Goal: Information Seeking & Learning: Learn about a topic

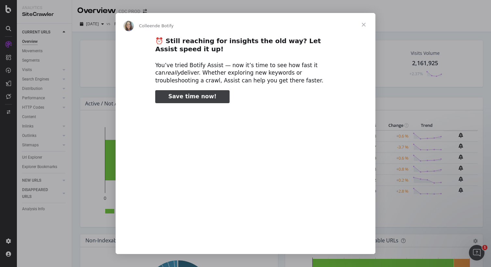
type input "132796"
click at [365, 24] on span "Fermer" at bounding box center [363, 24] width 23 height 23
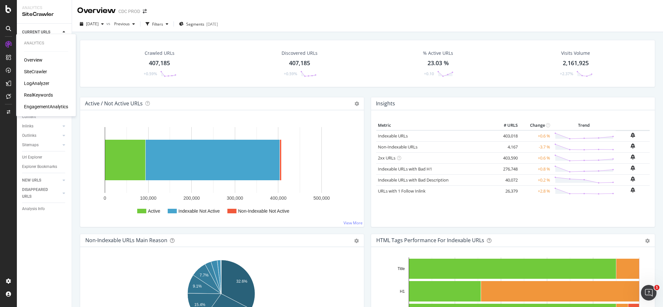
click at [42, 93] on div "RealKeywords" at bounding box center [38, 95] width 29 height 6
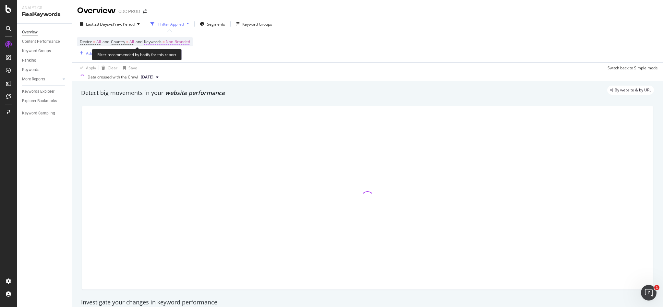
click at [185, 42] on span "Non-Branded" at bounding box center [178, 41] width 24 height 9
click at [172, 57] on span "Non-Branded" at bounding box center [166, 57] width 27 height 6
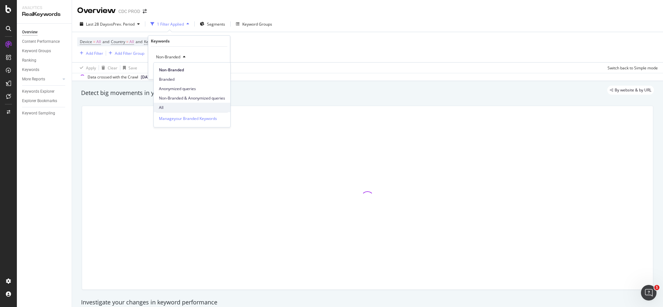
click at [169, 107] on span "All" at bounding box center [192, 108] width 66 height 6
click at [221, 71] on div "Apply" at bounding box center [220, 71] width 10 height 6
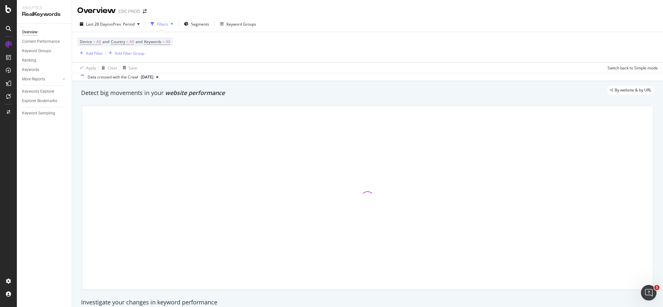
click at [331, 43] on div "Device = All and Country = All and Keywords = All Add Filter Add Filter Group" at bounding box center [367, 47] width 581 height 30
click at [109, 24] on span "vs Prev. Period" at bounding box center [122, 24] width 26 height 6
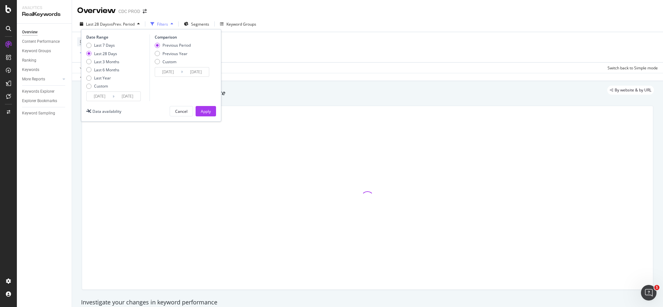
click at [104, 82] on div "Last 7 Days Last 28 Days Last 3 Months Last 6 Months Last Year Custom" at bounding box center [102, 67] width 33 height 49
click at [103, 86] on div "Custom" at bounding box center [101, 86] width 14 height 6
click at [109, 95] on input "[DATE]" at bounding box center [100, 96] width 26 height 9
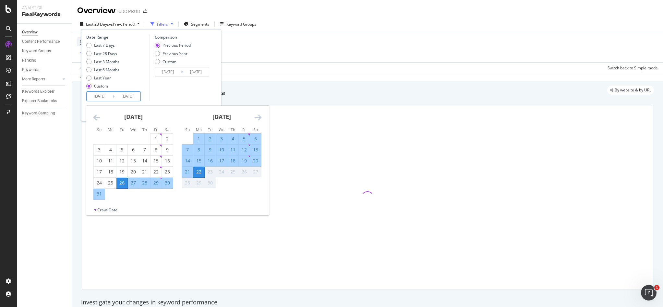
click at [96, 114] on icon "Move backward to switch to the previous month." at bounding box center [96, 118] width 7 height 8
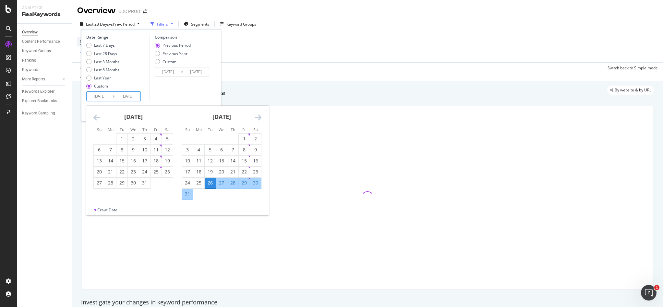
click at [96, 115] on icon "Move backward to switch to the previous month." at bounding box center [96, 118] width 7 height 8
click at [96, 116] on icon "Move backward to switch to the previous month." at bounding box center [96, 118] width 7 height 8
click at [95, 116] on icon "Move backward to switch to the previous month." at bounding box center [96, 118] width 7 height 8
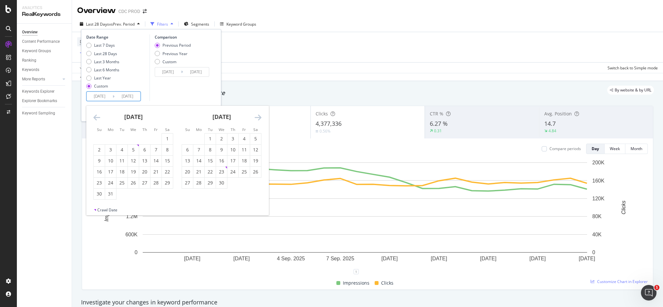
click at [93, 116] on icon "Move backward to switch to the previous month." at bounding box center [96, 118] width 7 height 8
click at [135, 136] on div "1" at bounding box center [133, 139] width 11 height 6
type input "[DATE]"
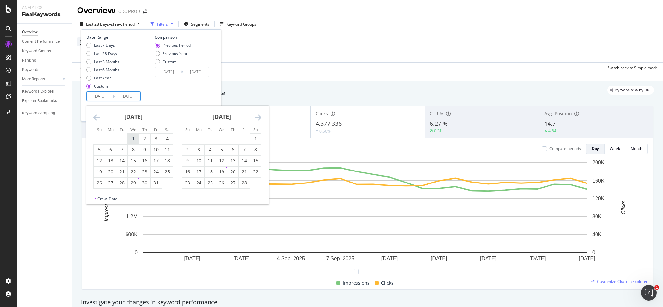
type input "[DATE]"
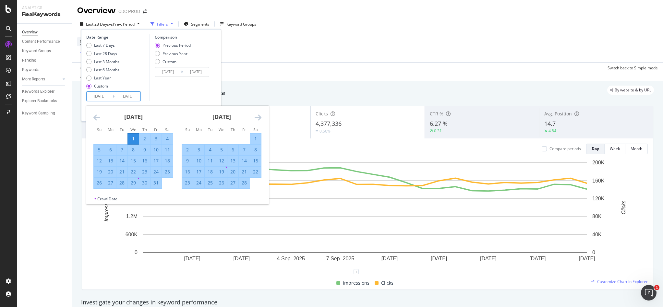
click at [260, 117] on icon "Move forward to switch to the next month." at bounding box center [258, 118] width 7 height 8
click at [259, 117] on icon "Move forward to switch to the next month." at bounding box center [258, 118] width 7 height 8
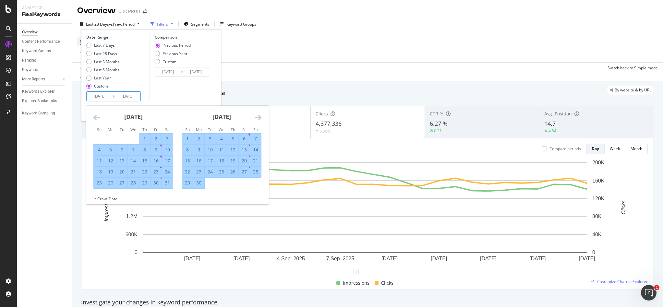
click at [259, 117] on icon "Move forward to switch to the next month." at bounding box center [258, 118] width 7 height 8
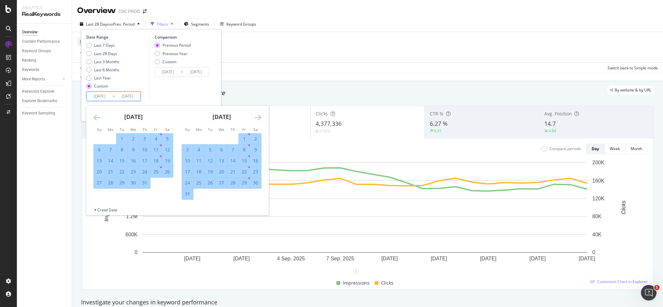
click at [259, 117] on icon "Move forward to switch to the next month." at bounding box center [258, 118] width 7 height 8
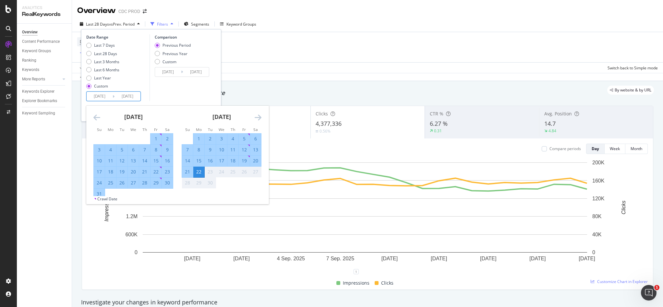
click at [197, 172] on div "22" at bounding box center [198, 172] width 11 height 6
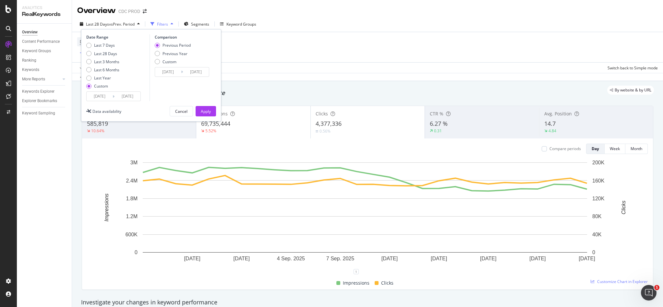
drag, startPoint x: 169, startPoint y: 53, endPoint x: 181, endPoint y: 57, distance: 12.8
click at [169, 53] on div "Previous Year" at bounding box center [175, 54] width 25 height 6
type input "[DATE]"
click at [206, 110] on div "Apply" at bounding box center [206, 112] width 10 height 6
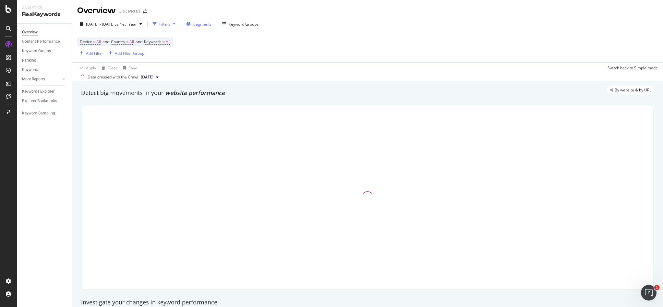
click at [212, 20] on div "Segments" at bounding box center [198, 24] width 25 height 10
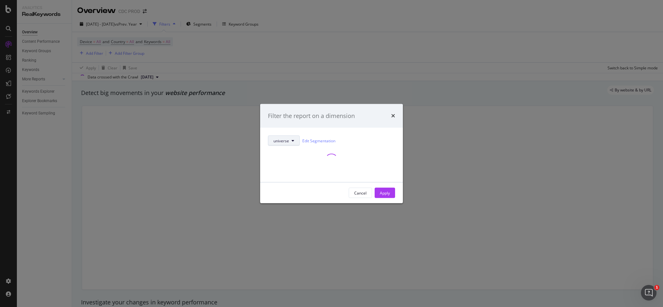
click at [285, 139] on span "universe" at bounding box center [282, 141] width 16 height 6
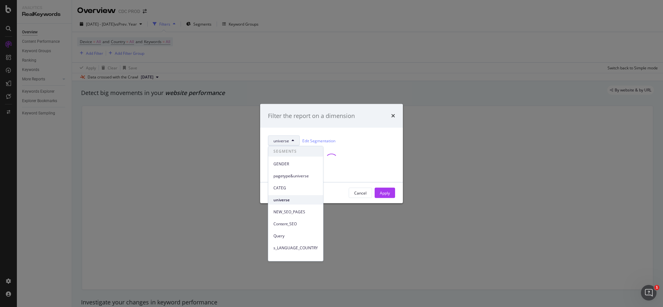
click at [288, 198] on span "universe" at bounding box center [296, 200] width 44 height 6
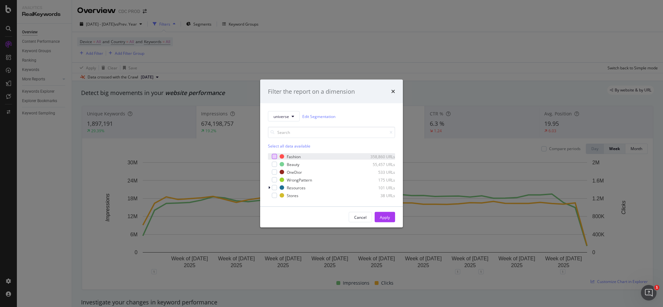
click at [273, 155] on div "modal" at bounding box center [274, 156] width 5 height 5
click at [274, 173] on div "modal" at bounding box center [274, 172] width 5 height 5
drag, startPoint x: 275, startPoint y: 196, endPoint x: 318, endPoint y: 208, distance: 44.6
click at [276, 196] on div "modal" at bounding box center [274, 195] width 5 height 5
click at [389, 219] on div "Apply" at bounding box center [385, 217] width 10 height 6
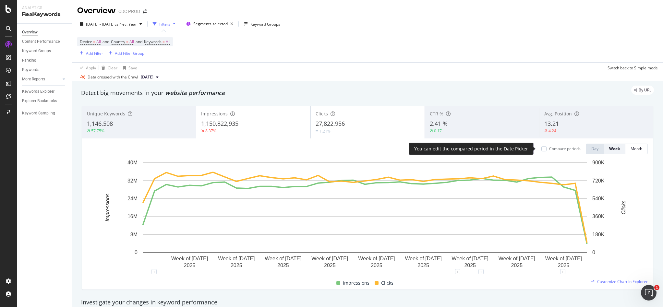
click at [490, 148] on div "Compare periods" at bounding box center [564, 149] width 31 height 6
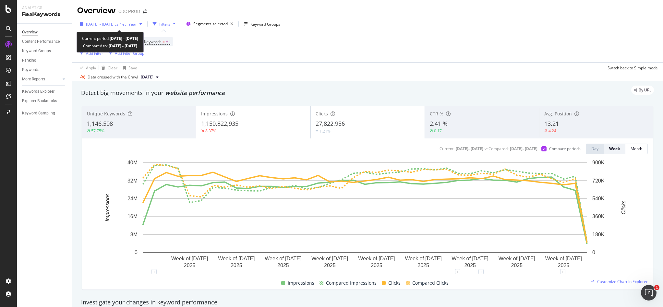
click at [137, 25] on span "vs Prev. Year" at bounding box center [126, 24] width 22 height 6
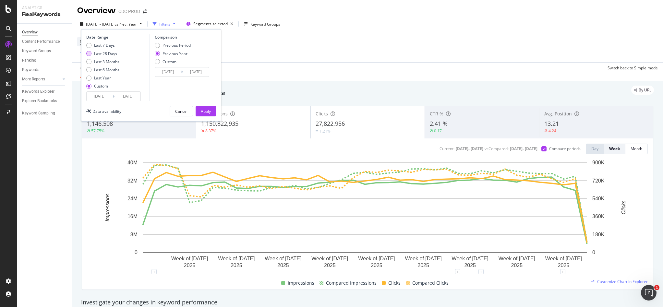
click at [103, 54] on div "Last 28 Days" at bounding box center [105, 54] width 23 height 6
type input "[DATE]"
click at [211, 112] on div "Apply" at bounding box center [206, 112] width 10 height 6
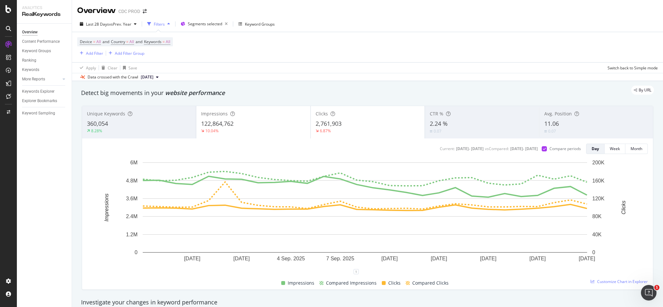
click at [367, 105] on div "Unique Keywords 360,054 8.28% Impressions 122,864,762 10.04% Clicks 2,761,903 6…" at bounding box center [368, 198] width 580 height 195
click at [366, 117] on div "Clicks" at bounding box center [368, 114] width 104 height 6
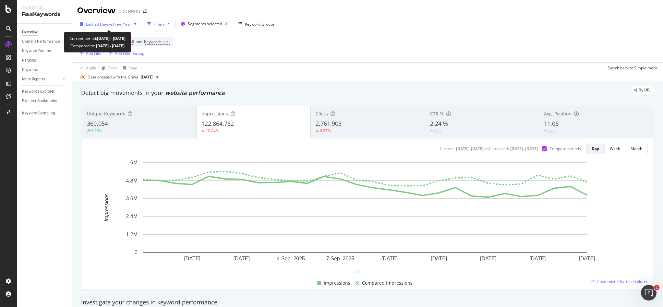
click at [116, 25] on span "vs Prev. Year" at bounding box center [120, 24] width 22 height 6
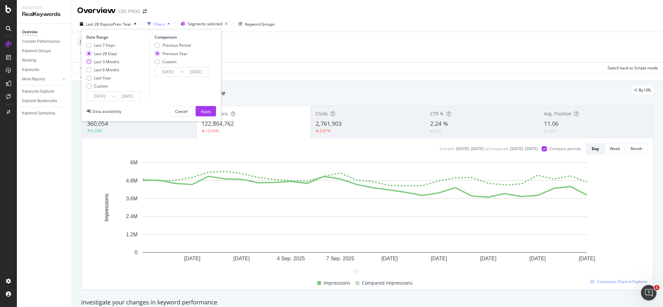
click at [106, 61] on div "Last 3 Months" at bounding box center [106, 62] width 25 height 6
type input "[DATE]"
click at [215, 111] on button "Apply" at bounding box center [206, 111] width 20 height 10
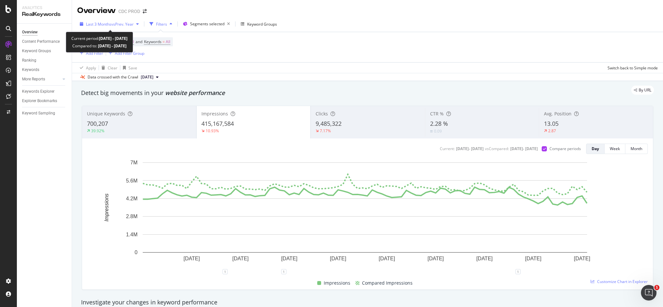
click at [120, 22] on span "vs Prev. Year" at bounding box center [122, 24] width 22 height 6
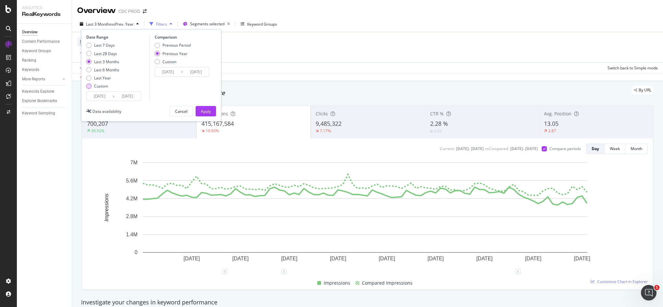
click at [94, 86] on div "Custom" at bounding box center [102, 86] width 33 height 6
type input "[DATE]"
click at [106, 94] on input "[DATE]" at bounding box center [100, 96] width 26 height 9
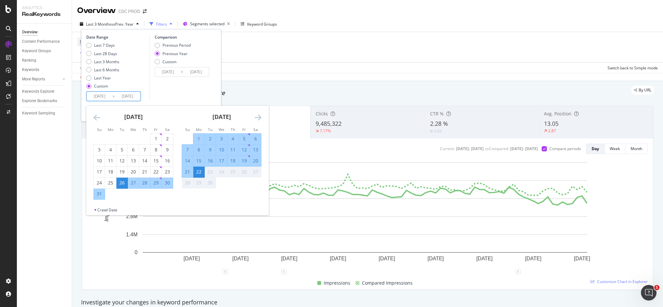
click at [97, 117] on icon "Move backward to switch to the previous month." at bounding box center [96, 118] width 7 height 8
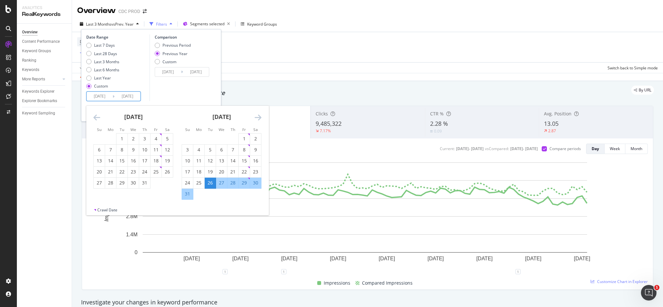
click at [97, 117] on icon "Move backward to switch to the previous month." at bounding box center [96, 118] width 7 height 8
click at [97, 118] on icon "Move backward to switch to the previous month." at bounding box center [96, 118] width 7 height 8
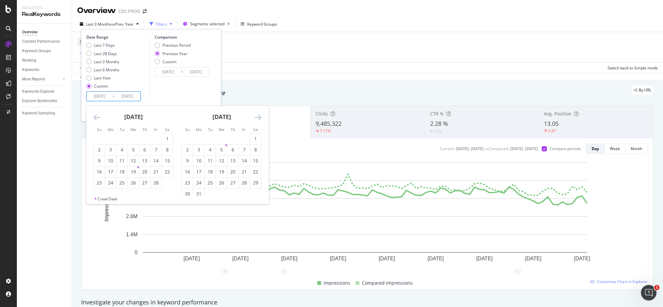
click at [98, 118] on icon "Move backward to switch to the previous month." at bounding box center [96, 118] width 7 height 8
click at [134, 139] on div "1" at bounding box center [133, 139] width 11 height 6
type input "[DATE]"
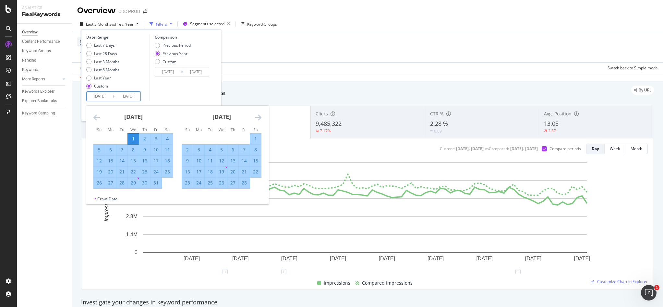
click at [257, 119] on icon "Move forward to switch to the next month." at bounding box center [258, 118] width 7 height 8
click at [258, 118] on icon "Move forward to switch to the next month." at bounding box center [258, 118] width 7 height 8
click at [258, 119] on icon "Move forward to switch to the next month." at bounding box center [258, 118] width 7 height 8
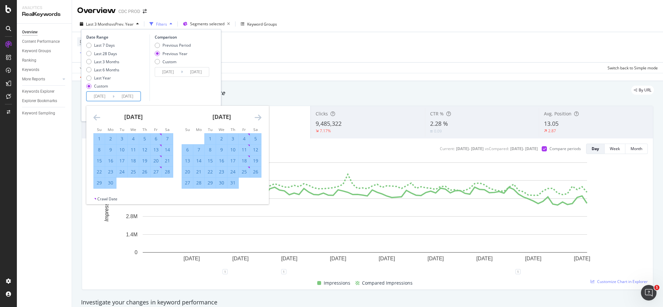
click at [258, 119] on icon "Move forward to switch to the next month." at bounding box center [258, 118] width 7 height 8
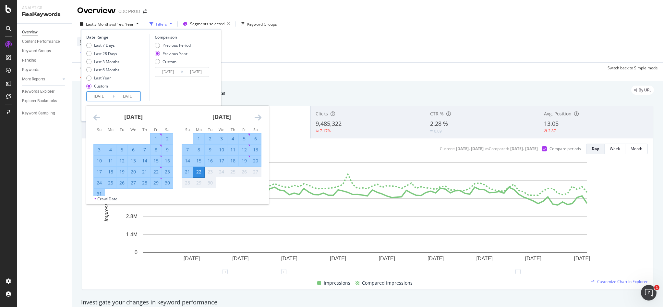
click at [258, 119] on icon "Move forward to switch to the next month." at bounding box center [258, 118] width 7 height 8
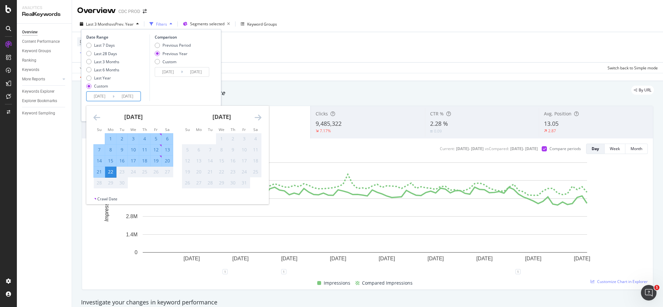
click at [108, 172] on div "22" at bounding box center [110, 172] width 11 height 6
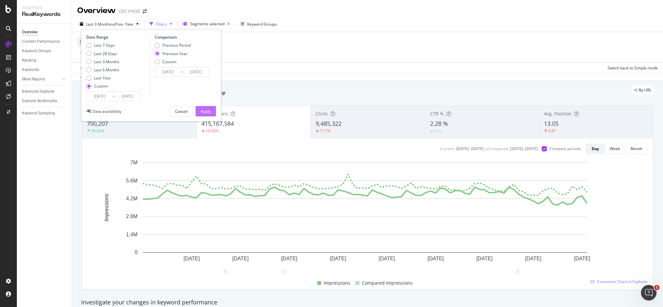
click at [202, 111] on div "Apply" at bounding box center [206, 112] width 10 height 6
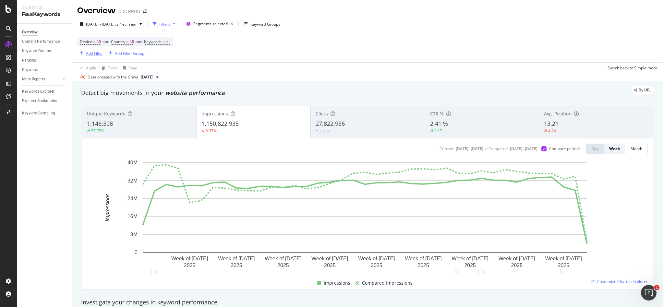
click at [95, 52] on div "Add Filter" at bounding box center [94, 54] width 17 height 6
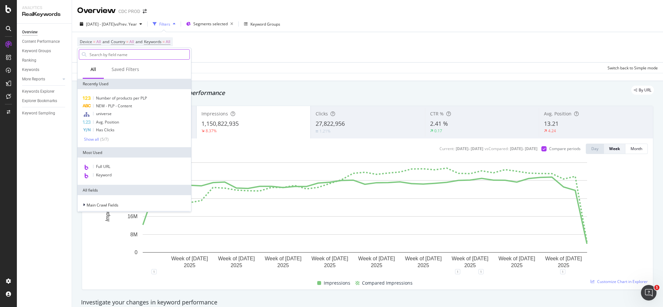
click at [134, 55] on input "text" at bounding box center [139, 55] width 101 height 10
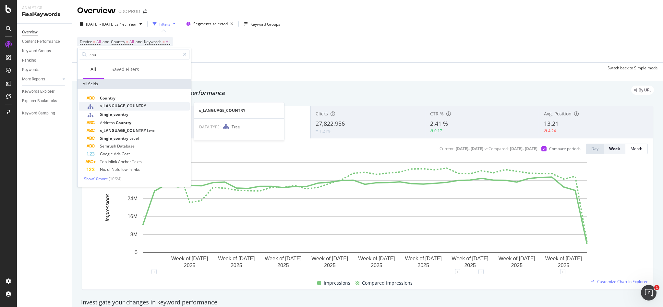
type input "cou"
click at [128, 104] on span "s_LANGUAGE_COUNTRY" at bounding box center [123, 106] width 46 height 6
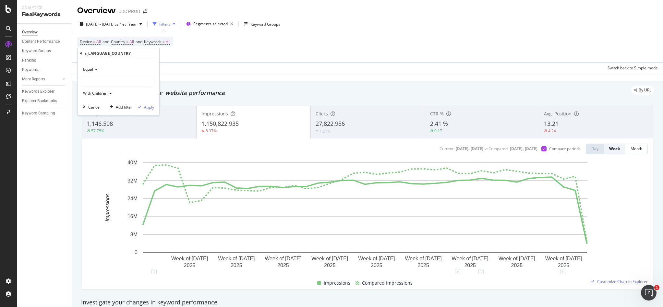
click at [99, 83] on div at bounding box center [118, 81] width 71 height 10
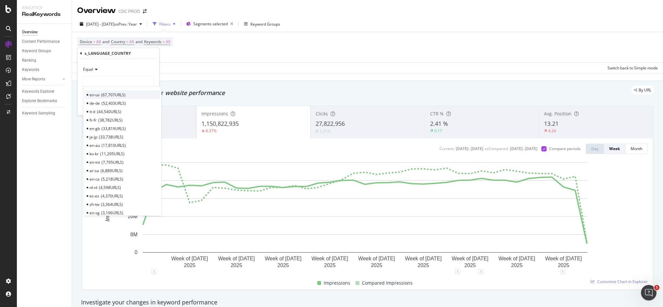
click at [112, 95] on span "67,707 URLS" at bounding box center [113, 95] width 24 height 6
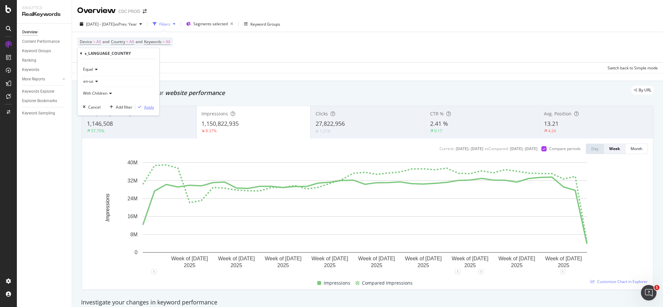
click at [150, 107] on div "Apply" at bounding box center [149, 107] width 10 height 6
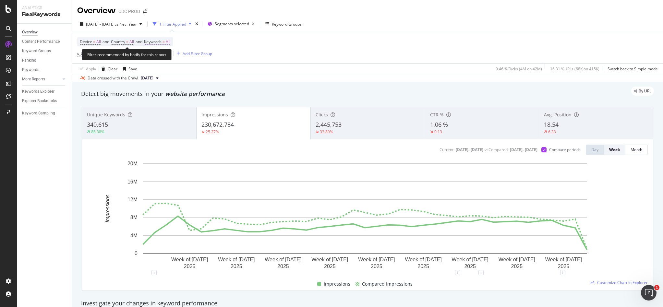
click at [170, 42] on span "All" at bounding box center [168, 41] width 5 height 9
click at [162, 57] on div "button" at bounding box center [165, 57] width 8 height 4
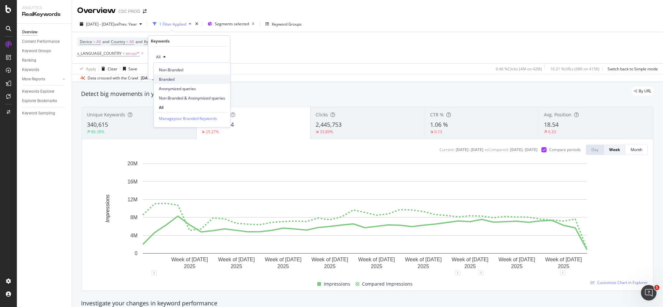
click at [177, 80] on span "Branded" at bounding box center [192, 80] width 66 height 6
click at [222, 71] on div "Apply" at bounding box center [220, 71] width 10 height 6
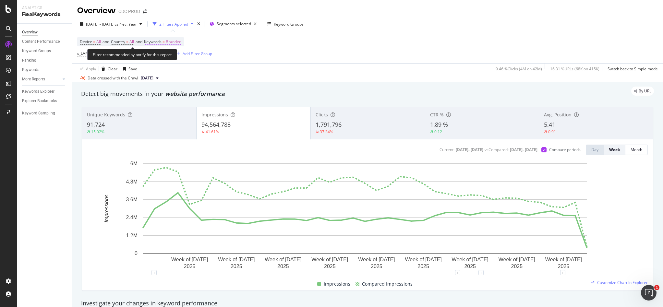
click at [181, 43] on span "Branded" at bounding box center [174, 41] width 16 height 9
click at [168, 58] on span "Branded" at bounding box center [162, 57] width 18 height 6
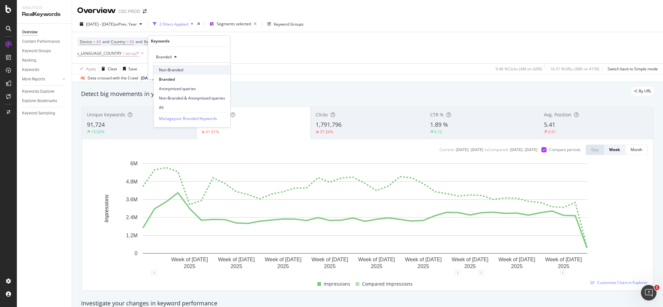
click at [173, 69] on span "Non-Branded" at bounding box center [192, 70] width 66 height 6
drag, startPoint x: 216, startPoint y: 68, endPoint x: 293, endPoint y: 47, distance: 80.1
click at [216, 68] on div "Apply" at bounding box center [220, 71] width 10 height 6
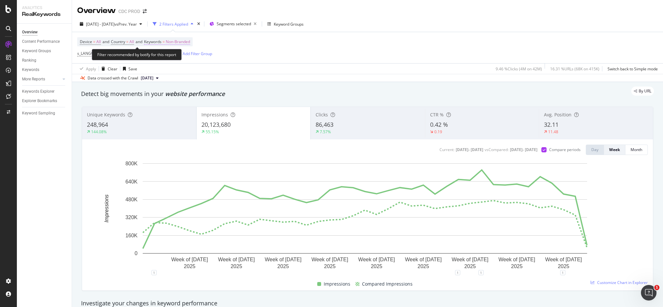
click at [183, 40] on span "Non-Branded" at bounding box center [178, 41] width 24 height 9
click at [176, 57] on span "Non-Branded" at bounding box center [166, 57] width 27 height 6
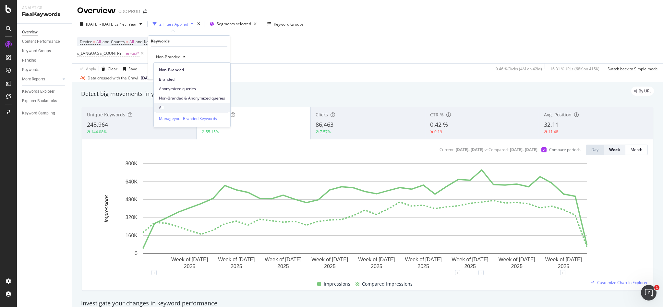
click at [176, 107] on span "All" at bounding box center [192, 108] width 66 height 6
click at [219, 72] on div "Apply" at bounding box center [220, 71] width 10 height 6
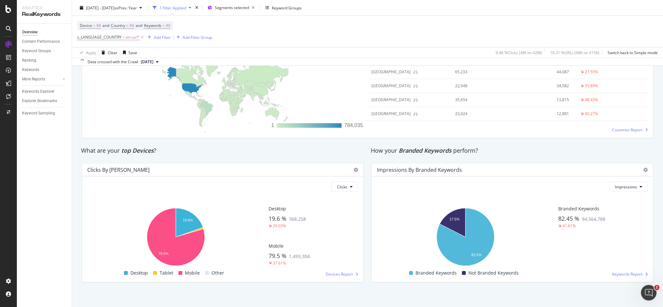
scroll to position [1009, 0]
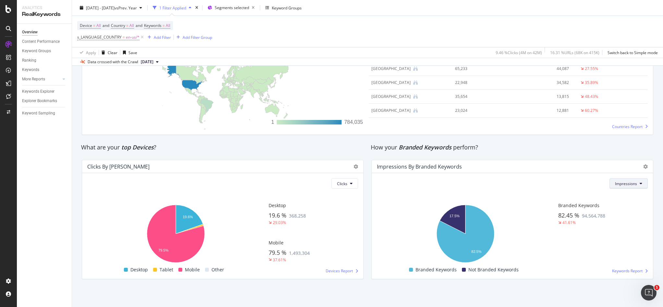
click at [490, 184] on span "Impressions" at bounding box center [626, 184] width 22 height 6
click at [490, 197] on span "Clicks" at bounding box center [621, 197] width 23 height 6
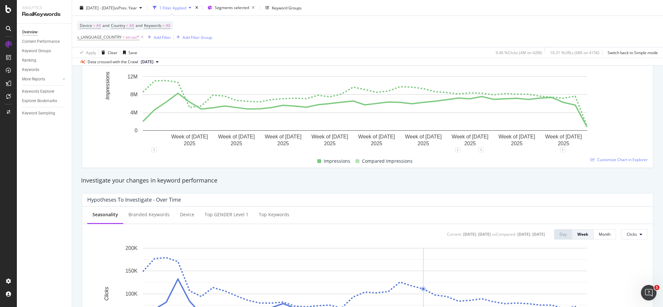
scroll to position [0, 0]
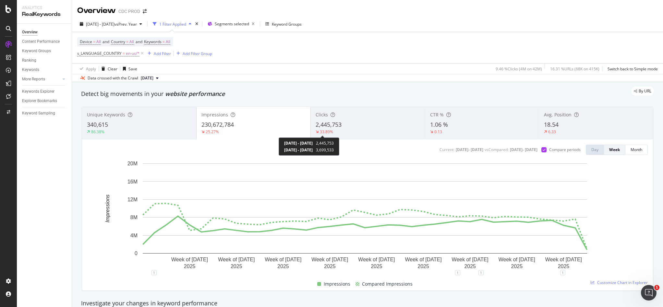
click at [357, 122] on div "2,445,753" at bounding box center [368, 125] width 104 height 8
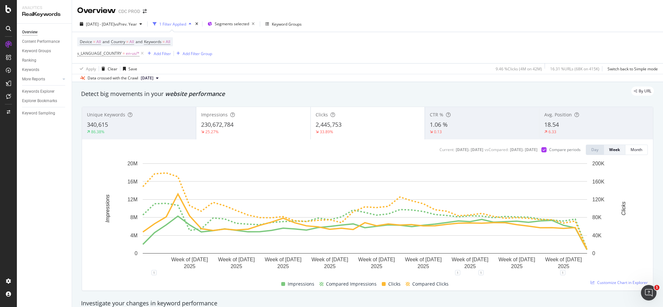
click at [241, 121] on div "230,672,784" at bounding box center [253, 125] width 104 height 8
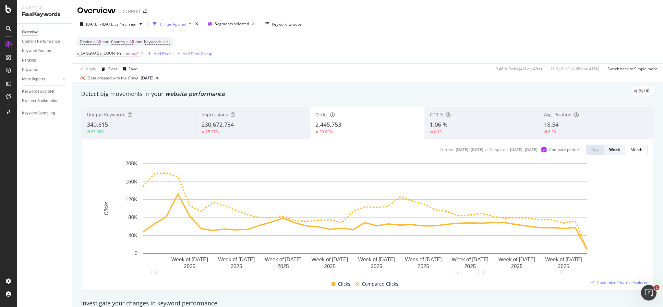
click at [253, 120] on div "Impressions 230,672,784 25.27%" at bounding box center [253, 123] width 114 height 29
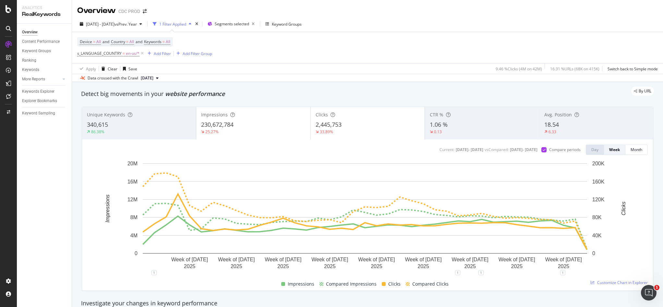
click at [376, 121] on div "2,445,753" at bounding box center [368, 125] width 104 height 8
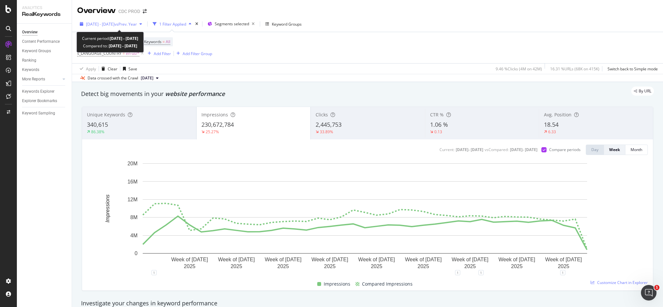
click at [115, 22] on span "[DATE] - [DATE]" at bounding box center [100, 24] width 29 height 6
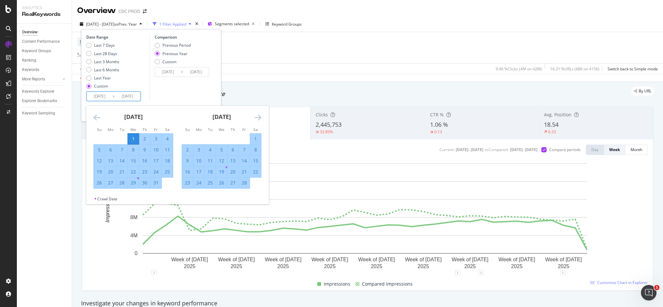
click at [129, 95] on input "[DATE]" at bounding box center [128, 96] width 26 height 9
click at [258, 116] on icon "Move forward to switch to the next month." at bounding box center [258, 118] width 7 height 8
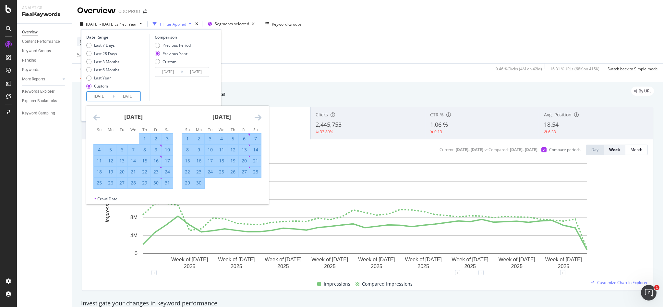
click at [199, 181] on div "30" at bounding box center [198, 183] width 11 height 6
type input "[DATE]"
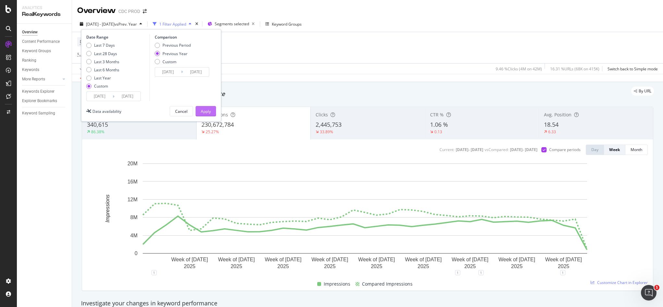
click at [211, 112] on button "Apply" at bounding box center [206, 111] width 20 height 10
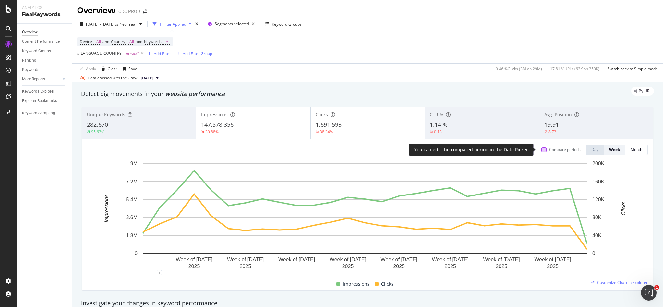
click at [490, 148] on div at bounding box center [544, 149] width 5 height 5
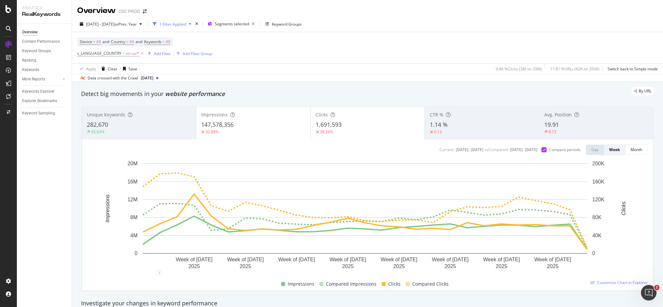
click at [361, 120] on div "Clicks 1,691,593 38.34%" at bounding box center [368, 123] width 114 height 29
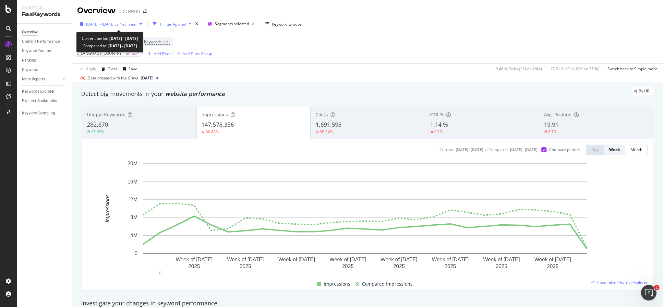
click at [131, 24] on span "vs Prev. Year" at bounding box center [126, 24] width 22 height 6
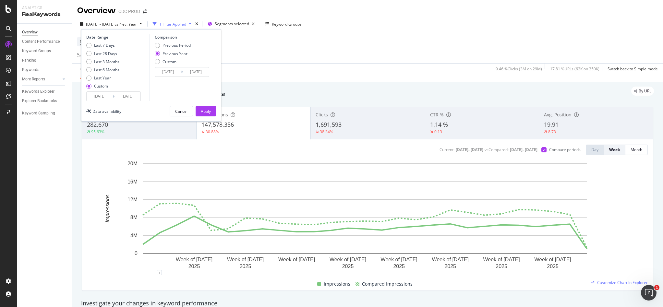
click at [114, 94] on icon at bounding box center [114, 96] width 2 height 6
click at [116, 96] on input "[DATE]" at bounding box center [128, 96] width 26 height 9
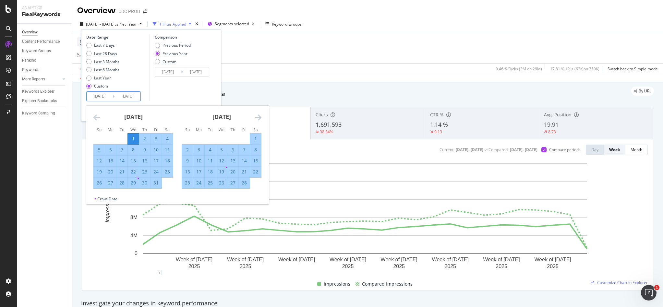
click at [260, 115] on icon "Move forward to switch to the next month." at bounding box center [258, 118] width 7 height 8
click at [223, 182] on div "30" at bounding box center [221, 183] width 11 height 6
type input "[DATE]"
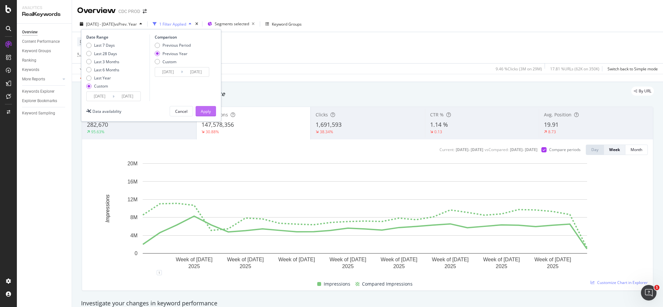
click at [210, 109] on div "Apply" at bounding box center [206, 112] width 10 height 6
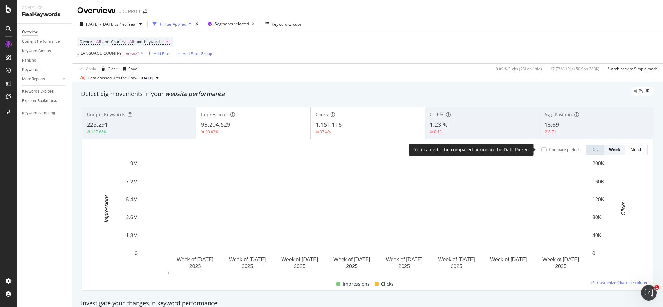
click at [490, 149] on div "Compare periods" at bounding box center [564, 150] width 31 height 6
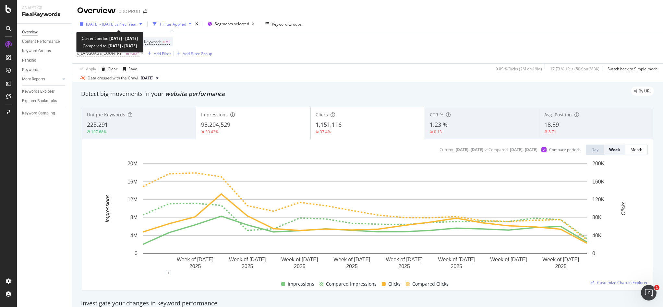
click at [134, 21] on span "vs Prev. Year" at bounding box center [126, 24] width 22 height 6
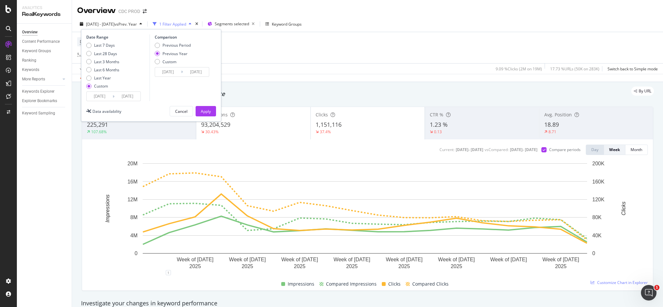
click at [187, 73] on input "[DATE]" at bounding box center [196, 71] width 26 height 9
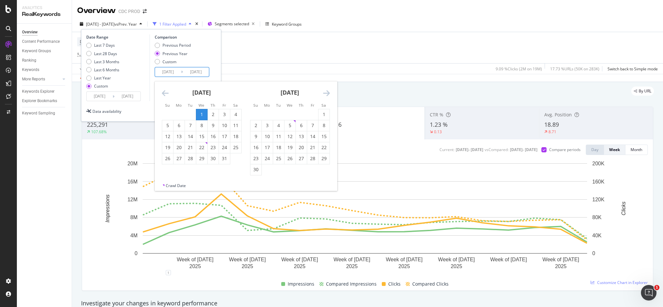
click at [138, 75] on div "Last 7 Days Last 28 Days Last 3 Months Last 6 Months Last Year Custom" at bounding box center [117, 67] width 62 height 49
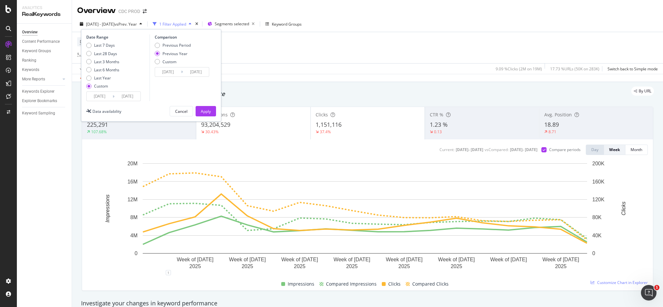
click at [105, 92] on input "[DATE]" at bounding box center [100, 96] width 26 height 9
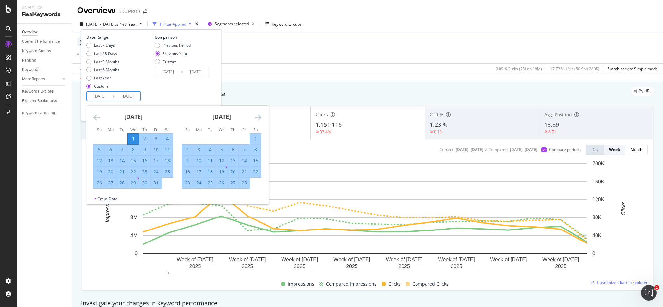
click at [260, 117] on icon "Move forward to switch to the next month." at bounding box center [258, 118] width 7 height 8
click at [260, 116] on icon "Move forward to switch to the next month." at bounding box center [258, 118] width 7 height 8
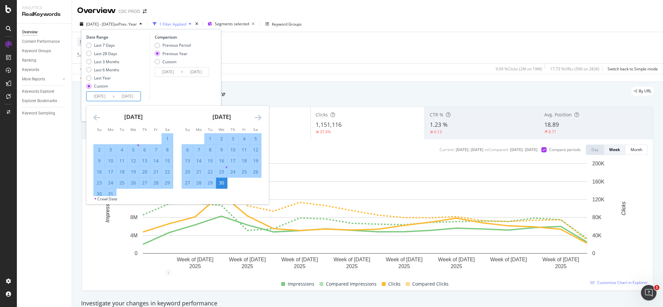
click at [260, 116] on icon "Move forward to switch to the next month." at bounding box center [258, 118] width 7 height 8
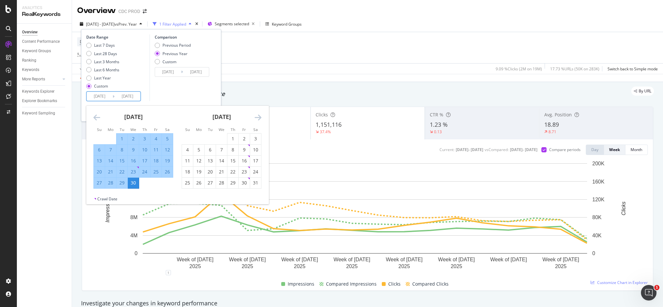
click at [260, 116] on icon "Move forward to switch to the next month." at bounding box center [258, 118] width 7 height 8
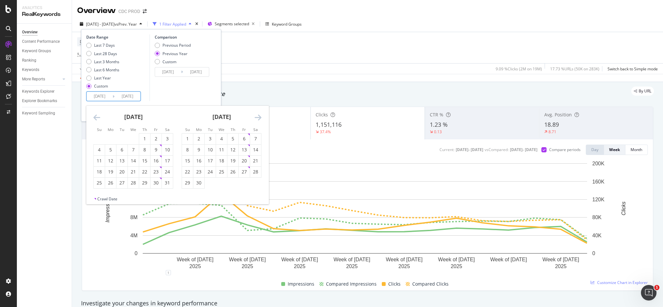
click at [260, 116] on icon "Move forward to switch to the next month." at bounding box center [258, 118] width 7 height 8
click at [197, 171] on div "22" at bounding box center [198, 172] width 11 height 6
type input "[DATE]"
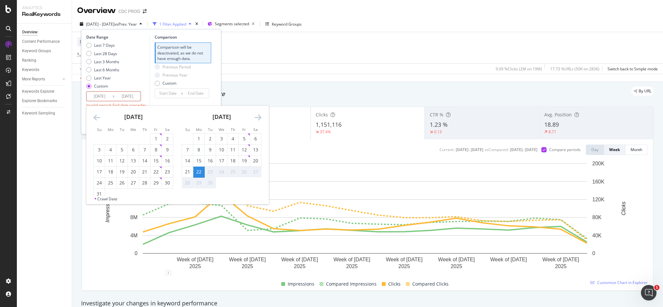
click at [100, 97] on input "[DATE]" at bounding box center [100, 96] width 26 height 9
click at [97, 117] on icon "Move backward to switch to the previous month." at bounding box center [96, 118] width 7 height 8
click at [98, 117] on icon "Move backward to switch to the previous month." at bounding box center [96, 118] width 7 height 8
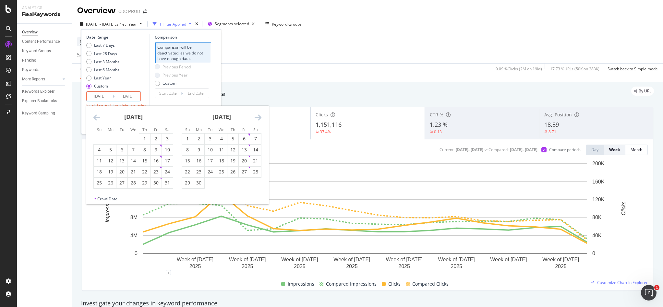
click at [98, 117] on icon "Move backward to switch to the previous month." at bounding box center [96, 118] width 7 height 8
click at [220, 136] on div "1" at bounding box center [221, 139] width 11 height 6
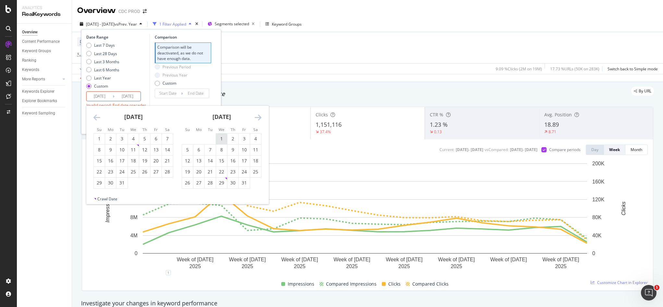
type input "[DATE]"
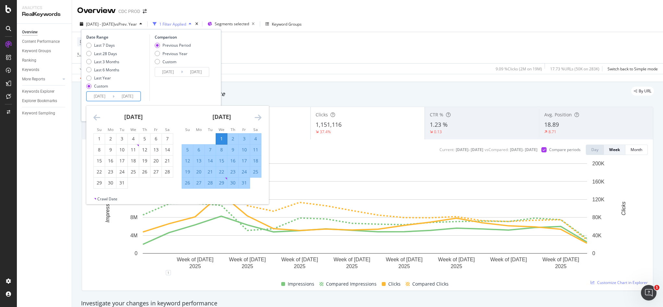
click at [261, 116] on icon "Move forward to switch to the next month." at bounding box center [258, 118] width 7 height 8
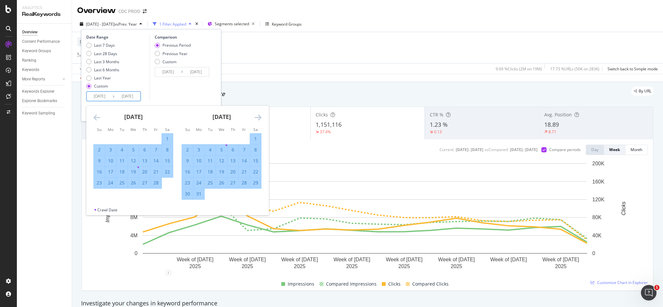
click at [261, 116] on icon "Move forward to switch to the next month." at bounding box center [258, 118] width 7 height 8
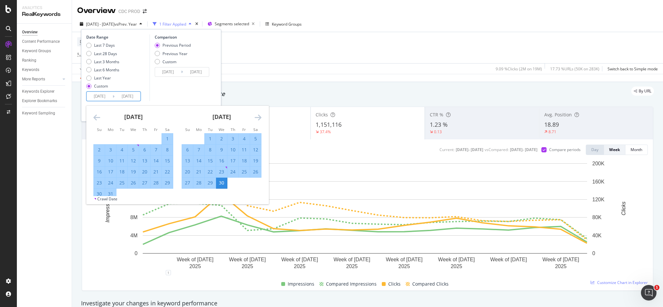
click at [261, 116] on icon "Move forward to switch to the next month." at bounding box center [258, 118] width 7 height 8
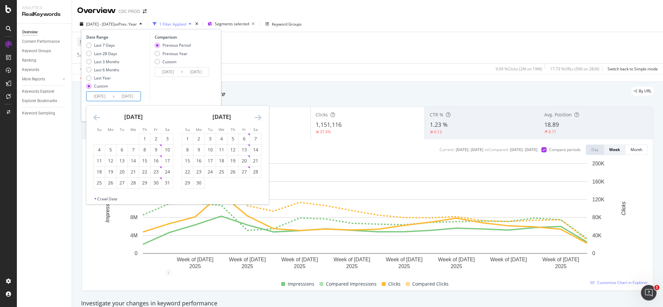
click at [261, 116] on icon "Move forward to switch to the next month." at bounding box center [258, 118] width 7 height 8
click at [109, 169] on div "22" at bounding box center [110, 172] width 11 height 6
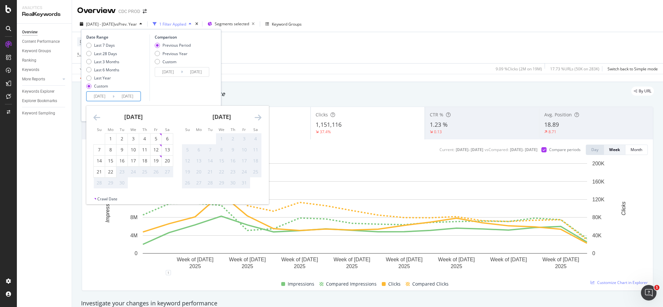
type input "[DATE]"
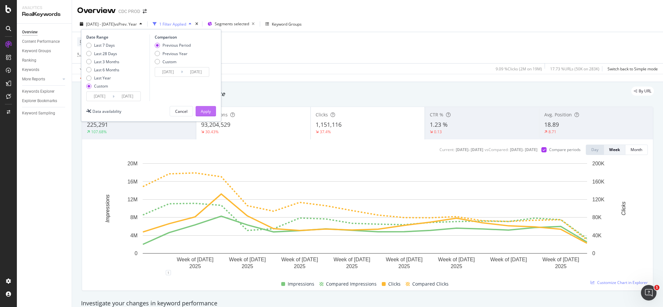
click at [207, 109] on div "Apply" at bounding box center [206, 112] width 10 height 6
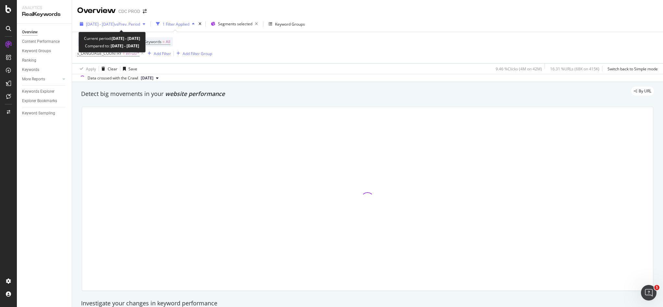
click at [139, 19] on div "[DATE] - [DATE] vs Prev. Period" at bounding box center [112, 24] width 71 height 10
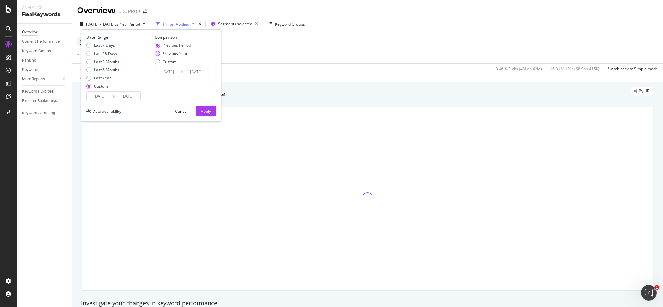
click at [176, 52] on div "Previous Year" at bounding box center [175, 54] width 25 height 6
type input "[DATE]"
click at [210, 109] on div "Apply" at bounding box center [206, 112] width 10 height 6
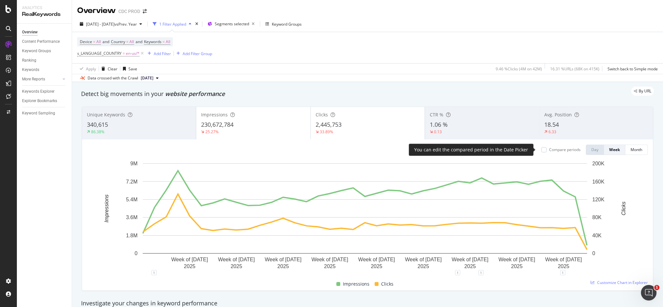
click at [490, 149] on div "Compare periods" at bounding box center [564, 150] width 31 height 6
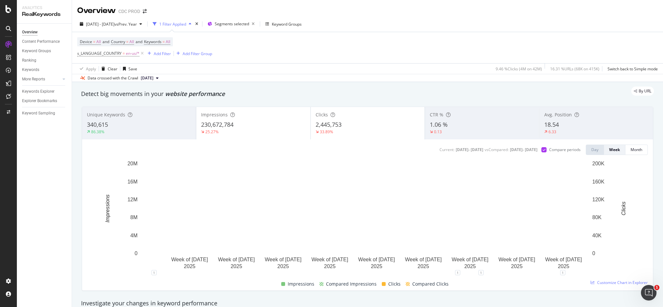
click at [476, 117] on div "CTR %" at bounding box center [482, 115] width 104 height 6
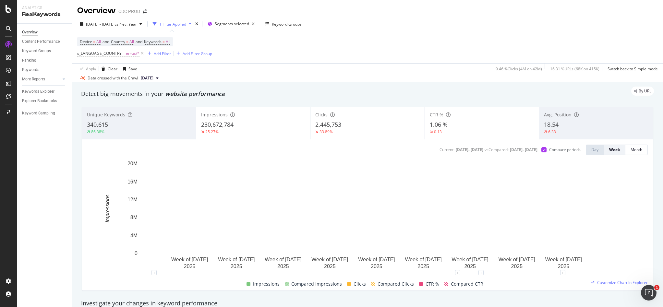
click at [349, 129] on div "Clicks 2,445,753 33.89%" at bounding box center [368, 123] width 114 height 29
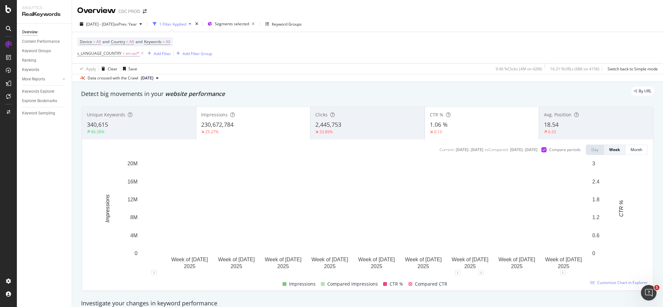
click at [256, 127] on div "230,672,784" at bounding box center [253, 125] width 104 height 8
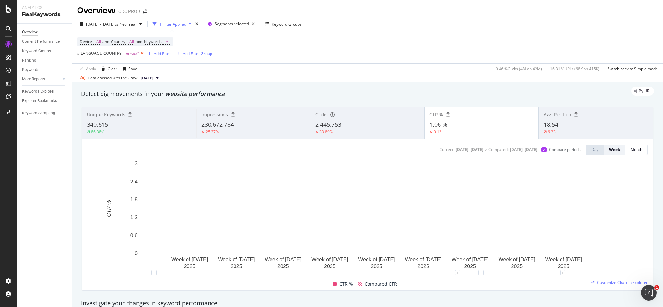
click at [141, 53] on icon at bounding box center [143, 53] width 6 height 6
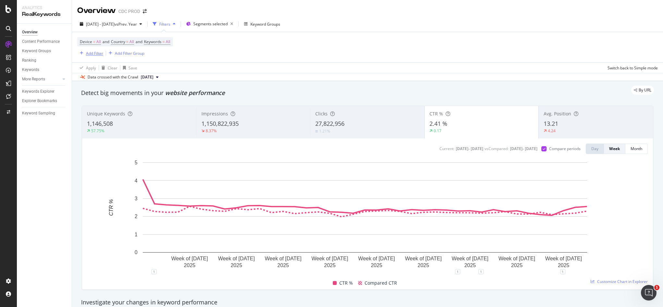
click at [97, 54] on div "Add Filter" at bounding box center [94, 54] width 17 height 6
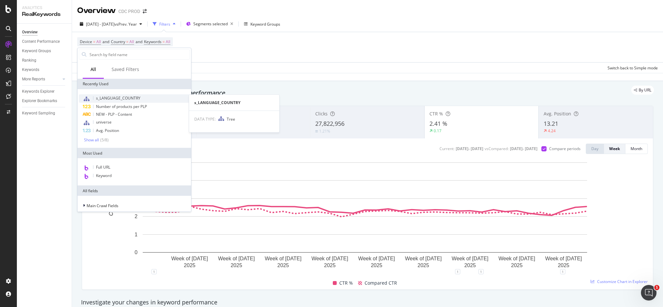
click at [119, 96] on span "s_LANGUAGE_COUNTRY" at bounding box center [118, 98] width 44 height 6
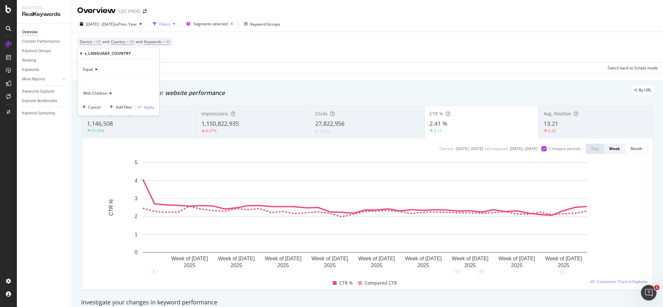
click at [101, 81] on div at bounding box center [118, 81] width 71 height 10
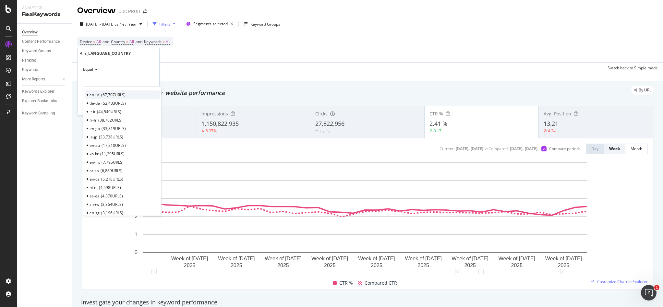
click at [105, 95] on span "67,707 URLS" at bounding box center [113, 95] width 24 height 6
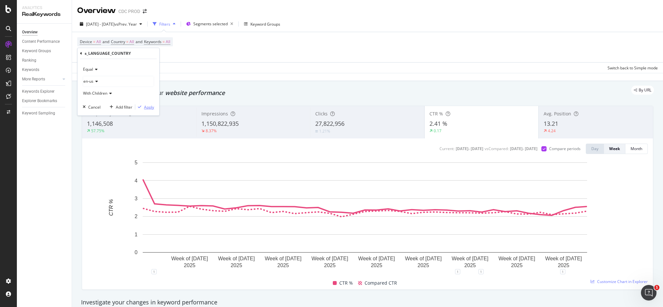
click at [146, 107] on div "Apply" at bounding box center [149, 107] width 10 height 6
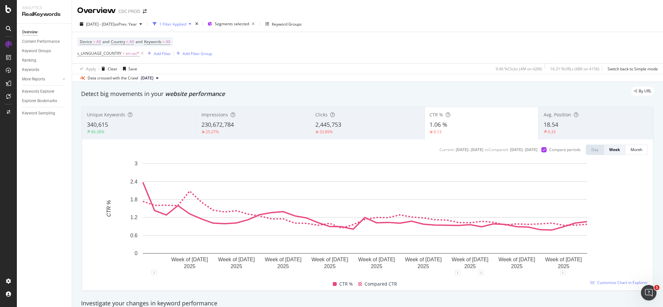
click at [231, 126] on span "230,672,784" at bounding box center [218, 125] width 32 height 8
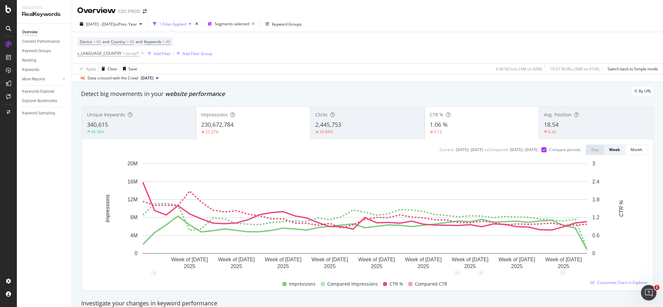
click at [471, 130] on div "0.13" at bounding box center [482, 132] width 104 height 6
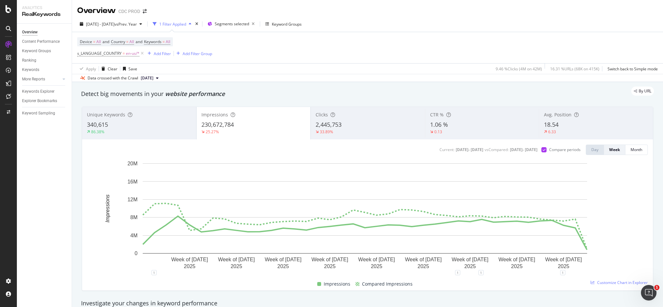
click at [338, 123] on span "2,445,753" at bounding box center [329, 125] width 26 height 8
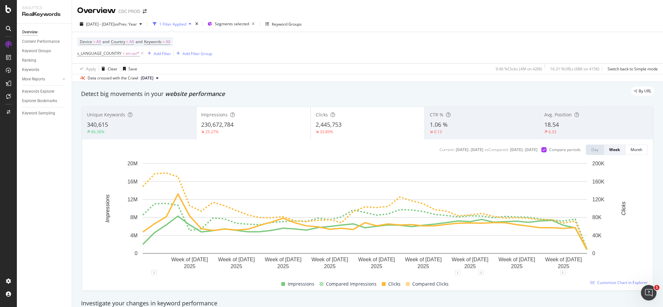
click at [251, 125] on div "230,672,784" at bounding box center [253, 125] width 104 height 8
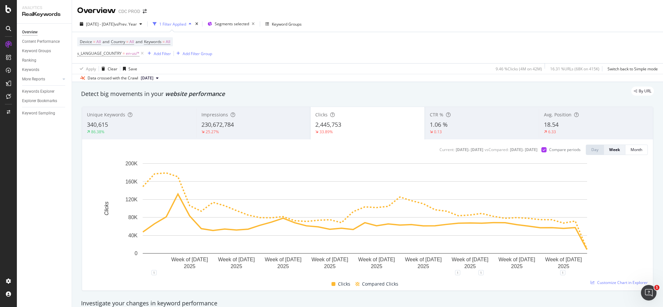
click at [261, 128] on div "230,672,784" at bounding box center [254, 125] width 104 height 8
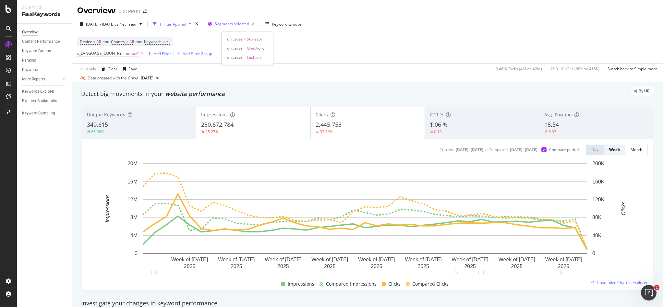
click at [248, 21] on span "Segments selected" at bounding box center [232, 24] width 34 height 6
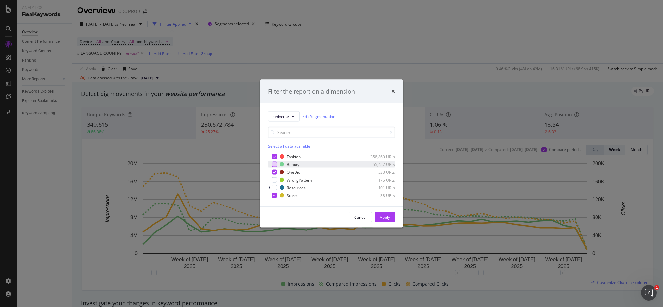
click at [273, 163] on div "modal" at bounding box center [274, 164] width 5 height 5
click at [276, 157] on div "modal" at bounding box center [274, 156] width 5 height 5
click at [381, 217] on div "Apply" at bounding box center [385, 217] width 10 height 6
